Goal: Task Accomplishment & Management: Use online tool/utility

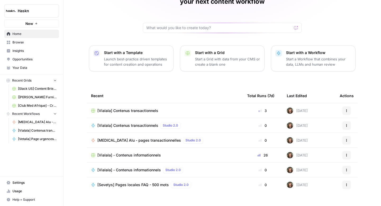
scroll to position [38, 0]
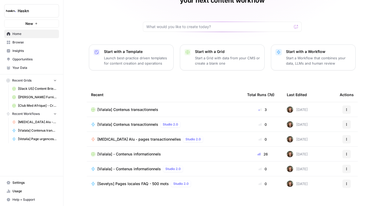
click at [33, 96] on span "[[PERSON_NAME] Furniture - US] Pages catégories - 1000 mots" at bounding box center [37, 97] width 39 height 5
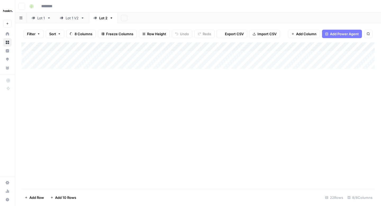
type input "**********"
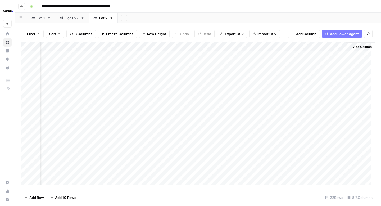
scroll to position [0, 297]
click at [226, 45] on div "Add Column" at bounding box center [197, 115] width 353 height 146
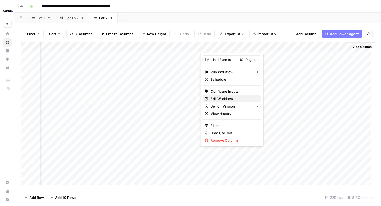
click at [217, 100] on span "Edit Workflow" at bounding box center [233, 98] width 46 height 5
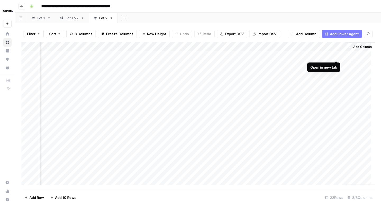
click at [335, 54] on div "Add Column" at bounding box center [197, 115] width 353 height 146
click at [288, 56] on div "Add Column" at bounding box center [197, 115] width 353 height 146
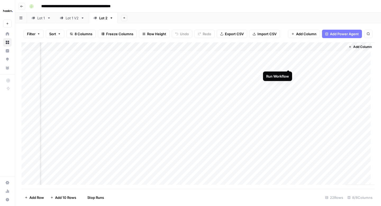
click at [288, 63] on div "Add Column" at bounding box center [197, 115] width 353 height 146
click at [288, 73] on div "Add Column" at bounding box center [197, 115] width 353 height 146
click at [289, 82] on div "Add Column" at bounding box center [197, 115] width 353 height 146
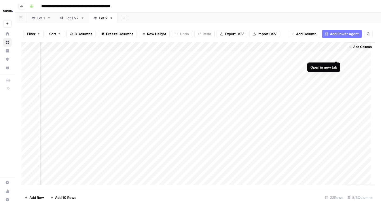
click at [337, 56] on div "Add Column" at bounding box center [197, 115] width 353 height 146
click at [353, 47] on span "Add Column" at bounding box center [362, 46] width 19 height 5
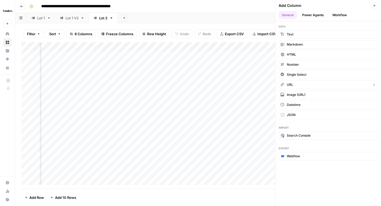
click at [287, 83] on span "URL" at bounding box center [290, 84] width 6 height 5
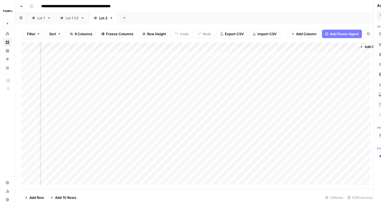
scroll to position [0, 344]
click at [269, 54] on div "Add Column" at bounding box center [197, 115] width 353 height 146
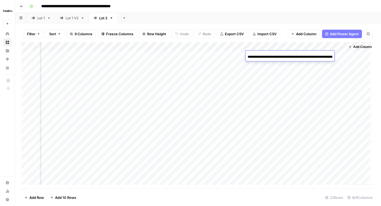
scroll to position [0, 73]
click at [269, 54] on input "**********" at bounding box center [289, 57] width 85 height 6
click at [308, 77] on div "Add Column" at bounding box center [197, 115] width 353 height 146
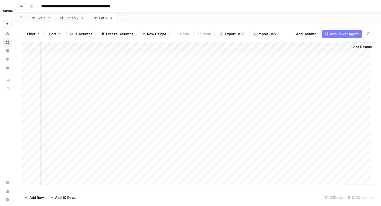
click at [306, 56] on div "Add Column" at bounding box center [197, 115] width 353 height 146
click at [240, 55] on div "Add Column" at bounding box center [197, 115] width 353 height 146
click at [234, 57] on div "Add Column" at bounding box center [197, 115] width 353 height 146
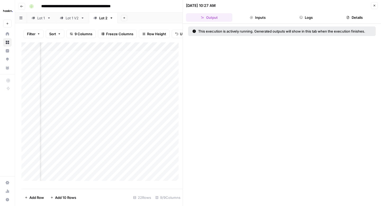
click at [268, 20] on button "Inputs" at bounding box center [257, 17] width 46 height 8
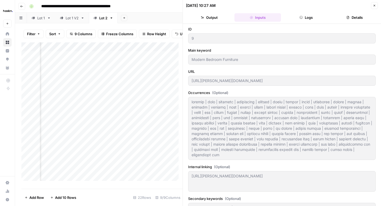
click at [300, 18] on icon "button" at bounding box center [300, 17] width 3 height 3
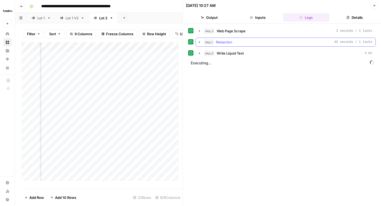
click at [199, 43] on icon "button" at bounding box center [199, 42] width 1 height 2
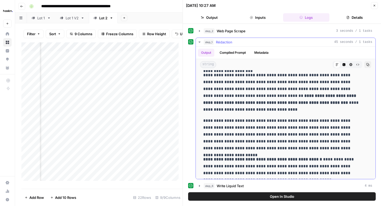
scroll to position [842, 0]
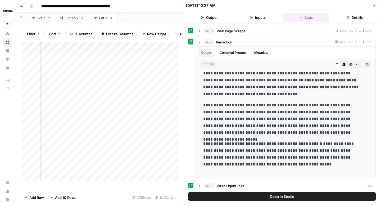
click at [375, 7] on icon "button" at bounding box center [374, 5] width 3 height 3
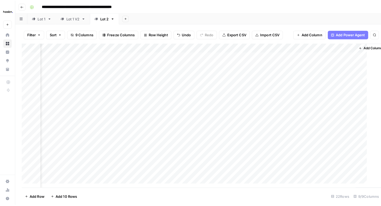
scroll to position [0, 338]
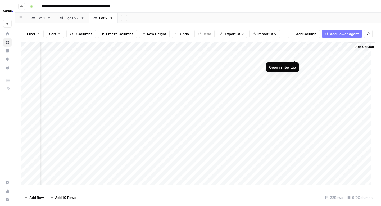
click at [293, 55] on div "Add Column" at bounding box center [197, 115] width 353 height 146
click at [109, 56] on div "Add Column" at bounding box center [197, 115] width 353 height 146
click at [257, 57] on div "Add Column" at bounding box center [197, 115] width 353 height 146
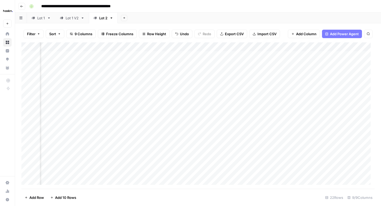
click at [224, 55] on div "Add Column" at bounding box center [197, 115] width 353 height 146
click at [239, 65] on div "Add Column" at bounding box center [197, 115] width 353 height 146
click at [241, 72] on div "Add Column" at bounding box center [197, 115] width 353 height 146
click at [242, 82] on div "Add Column" at bounding box center [197, 115] width 353 height 146
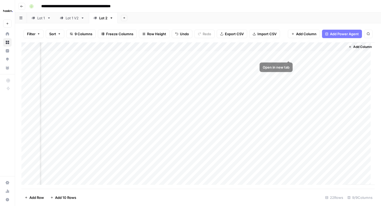
click at [288, 55] on div "Add Column" at bounding box center [197, 115] width 353 height 146
click at [288, 65] on div "Add Column" at bounding box center [197, 115] width 353 height 146
click at [288, 56] on div "Add Column" at bounding box center [197, 115] width 353 height 146
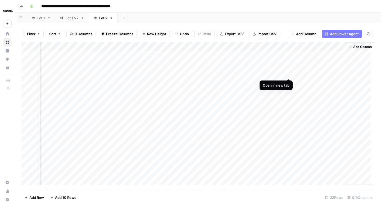
click at [288, 73] on div "Add Column" at bounding box center [197, 115] width 353 height 146
click at [288, 64] on div "Add Column" at bounding box center [197, 115] width 353 height 146
click at [289, 83] on div "Add Column" at bounding box center [197, 115] width 353 height 146
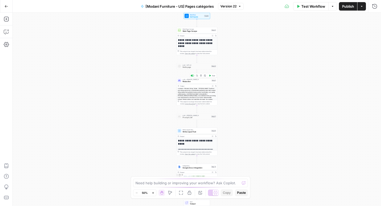
click at [198, 82] on span "Rédaction" at bounding box center [196, 81] width 28 height 3
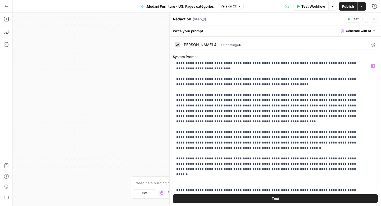
scroll to position [707, 0]
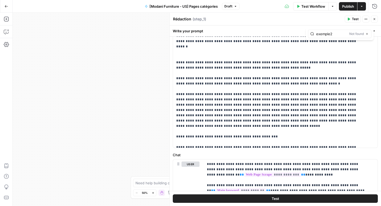
scroll to position [328, 0]
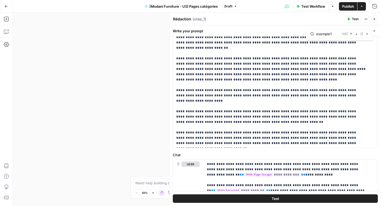
type input "exemple1"
click at [351, 36] on div "exemple1 1 of 2 Previous match Next Match Replace Close" at bounding box center [339, 34] width 63 height 8
click at [351, 34] on icon "button" at bounding box center [351, 34] width 3 height 3
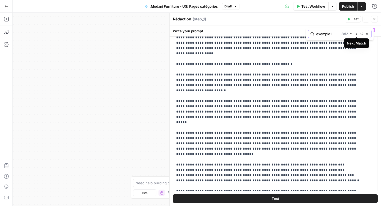
scroll to position [1243, 0]
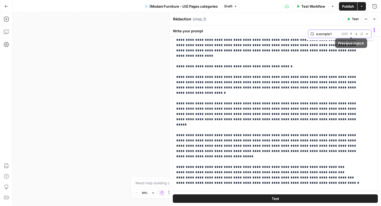
click at [352, 34] on button "Previous match" at bounding box center [351, 34] width 4 height 4
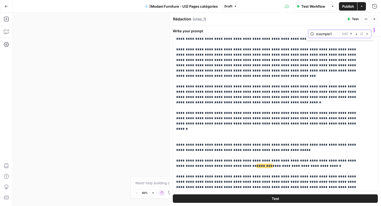
scroll to position [704, 0]
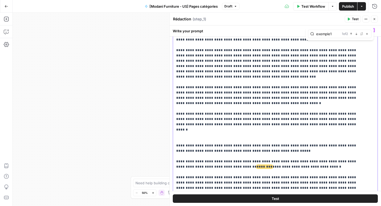
click at [269, 199] on button "Test" at bounding box center [275, 198] width 205 height 8
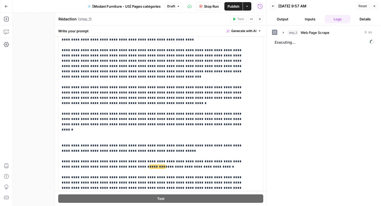
click at [210, 10] on button "Stop Run" at bounding box center [209, 6] width 26 height 8
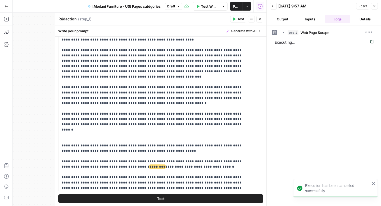
click at [206, 7] on span "Test Workflow" at bounding box center [208, 6] width 15 height 5
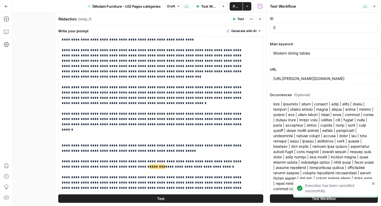
click at [284, 199] on button "Test Workflow" at bounding box center [324, 198] width 108 height 8
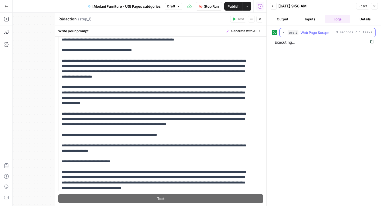
click at [283, 34] on icon "button" at bounding box center [283, 32] width 4 height 4
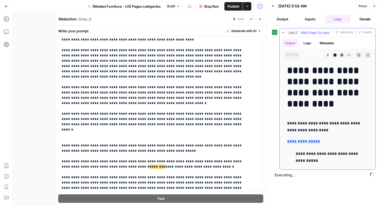
click at [283, 34] on icon "button" at bounding box center [283, 32] width 4 height 4
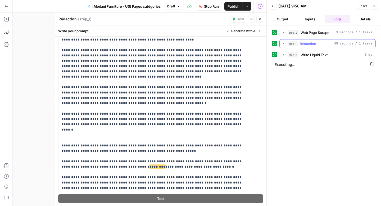
click at [283, 45] on icon "button" at bounding box center [283, 44] width 4 height 4
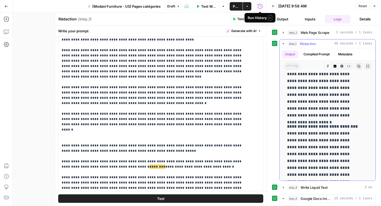
scroll to position [1214, 0]
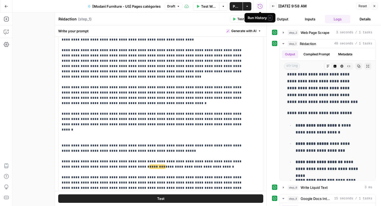
click at [237, 6] on span "Publish" at bounding box center [236, 6] width 7 height 5
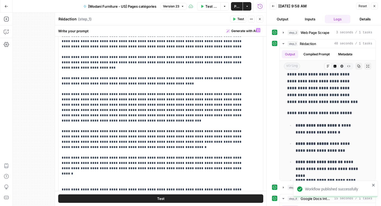
scroll to position [660, 0]
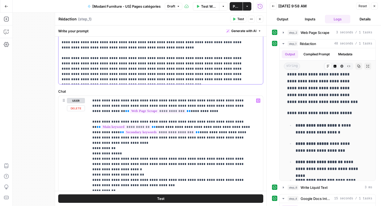
scroll to position [198, 0]
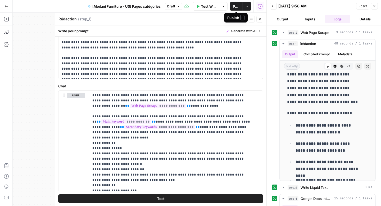
click at [234, 9] on span "Publish" at bounding box center [236, 6] width 7 height 5
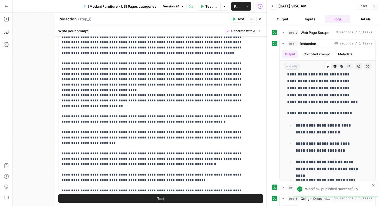
scroll to position [0, 0]
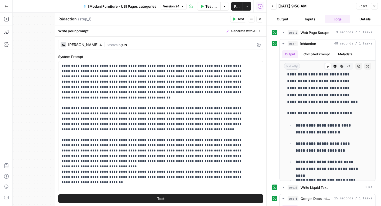
click at [256, 44] on icon at bounding box center [258, 45] width 4 height 4
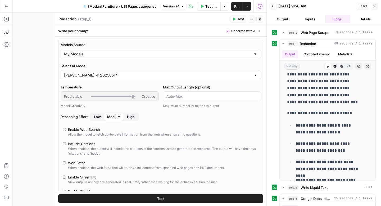
click at [183, 78] on div "[PERSON_NAME]-4-20250514" at bounding box center [161, 75] width 200 height 10
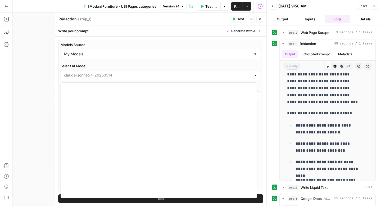
scroll to position [688, 0]
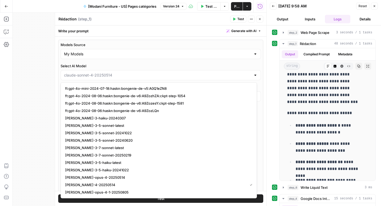
click at [253, 76] on div at bounding box center [255, 74] width 4 height 5
type input "[PERSON_NAME]-4-20250514"
click at [243, 65] on label "Select AI Model" at bounding box center [161, 65] width 200 height 5
click at [243, 72] on input "[PERSON_NAME]-4-20250514" at bounding box center [157, 74] width 187 height 5
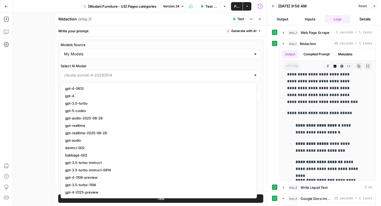
type input "[PERSON_NAME]-4-20250514"
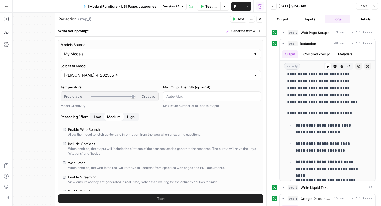
click at [259, 21] on button "Close" at bounding box center [259, 19] width 7 height 7
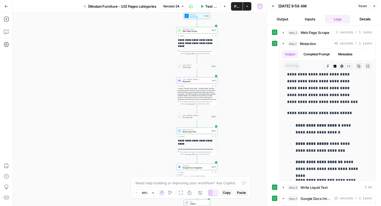
click at [194, 81] on span "Rédaction" at bounding box center [196, 81] width 28 height 3
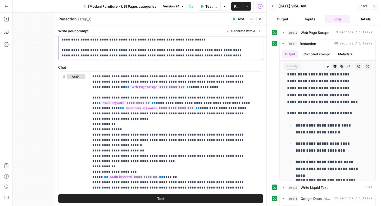
scroll to position [222, 0]
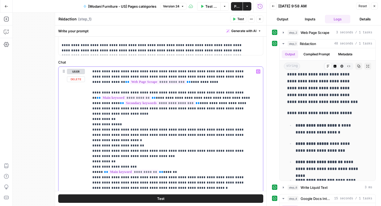
click at [92, 119] on div "**********" at bounding box center [176, 174] width 174 height 215
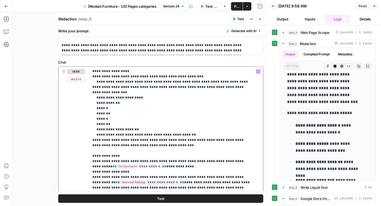
scroll to position [382, 0]
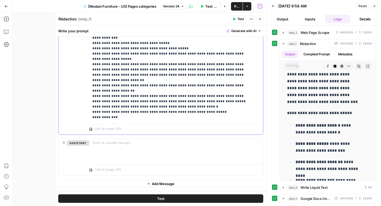
copy p "**********"
